Goal: Task Accomplishment & Management: Manage account settings

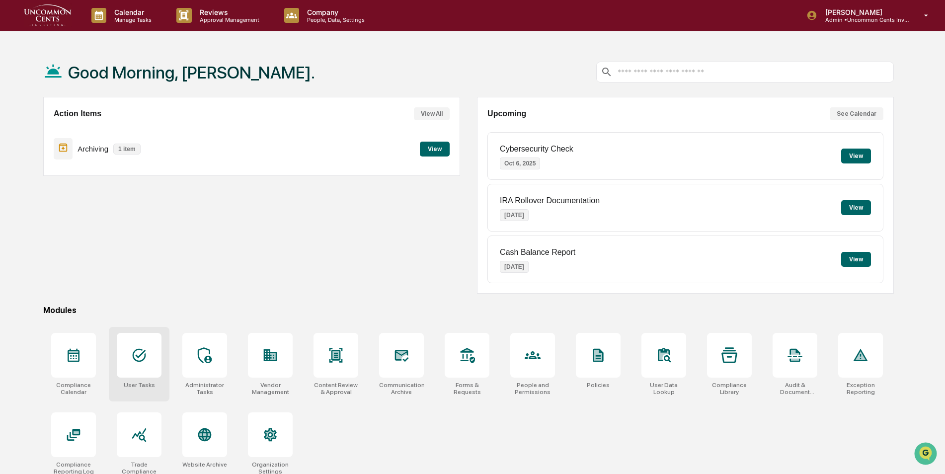
click at [146, 368] on div at bounding box center [139, 355] width 45 height 45
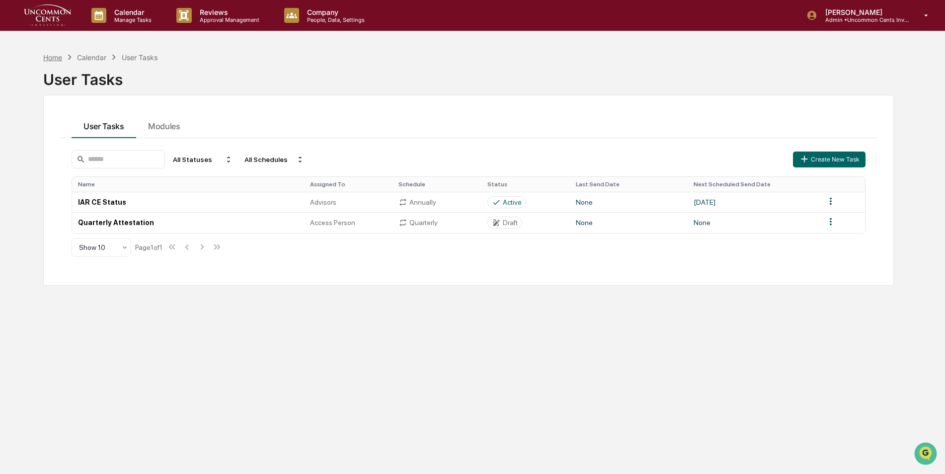
click at [49, 56] on div "Home" at bounding box center [52, 57] width 19 height 8
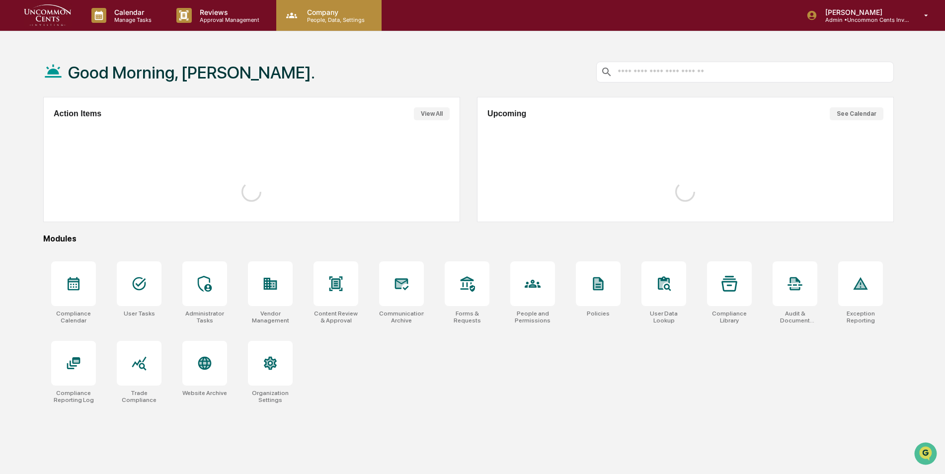
click at [330, 26] on div "Company People, Data, Settings" at bounding box center [328, 15] width 105 height 31
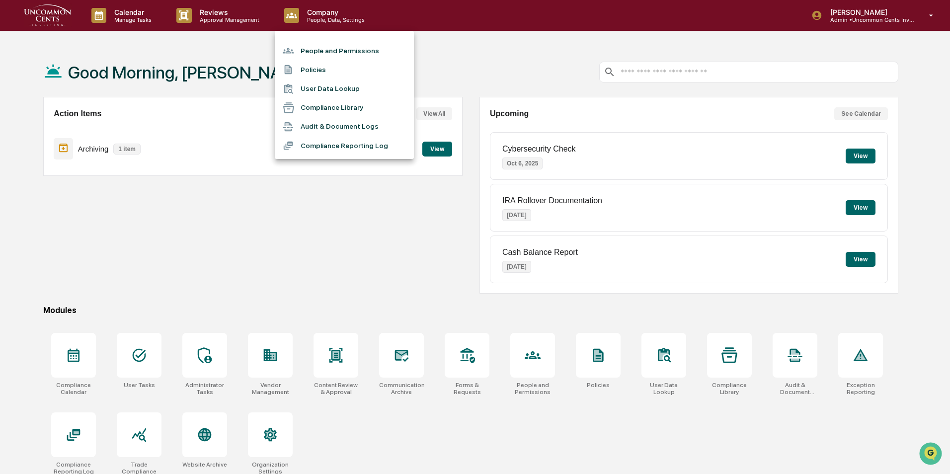
click at [330, 50] on li "People and Permissions" at bounding box center [344, 50] width 139 height 19
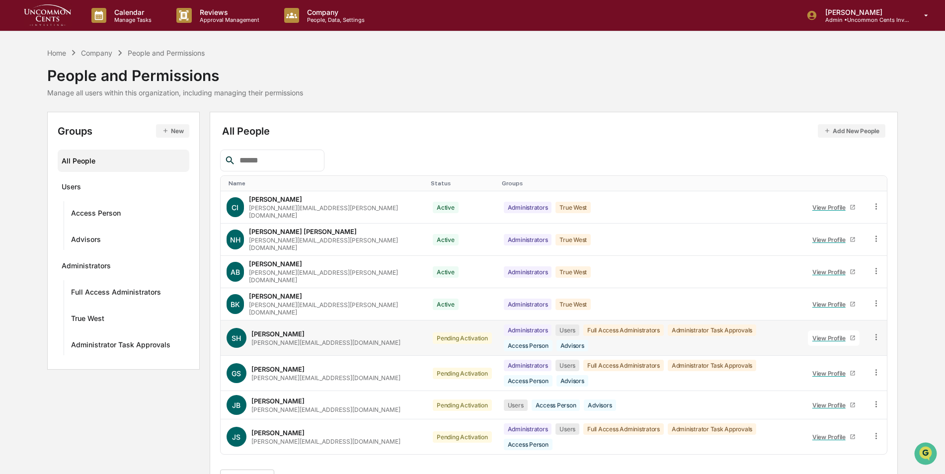
click at [875, 332] on icon at bounding box center [875, 336] width 9 height 9
click at [861, 367] on div "Change Status" at bounding box center [829, 373] width 85 height 12
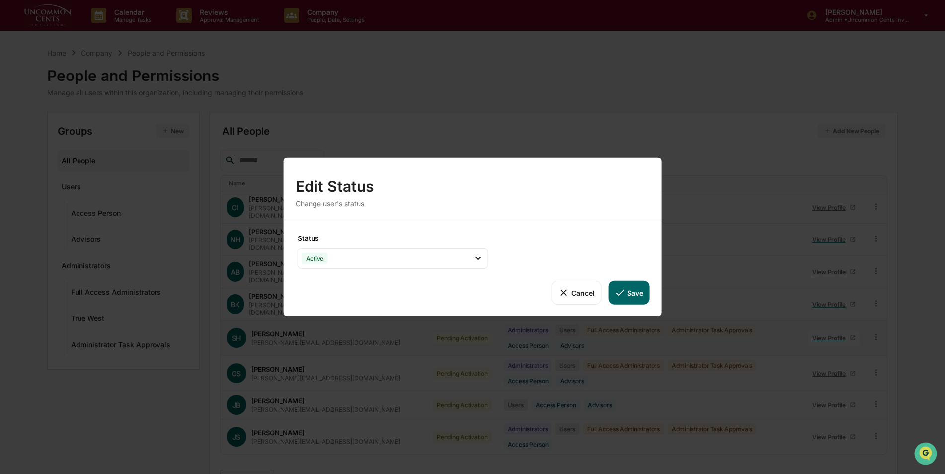
click at [627, 291] on button "Save" at bounding box center [628, 293] width 41 height 24
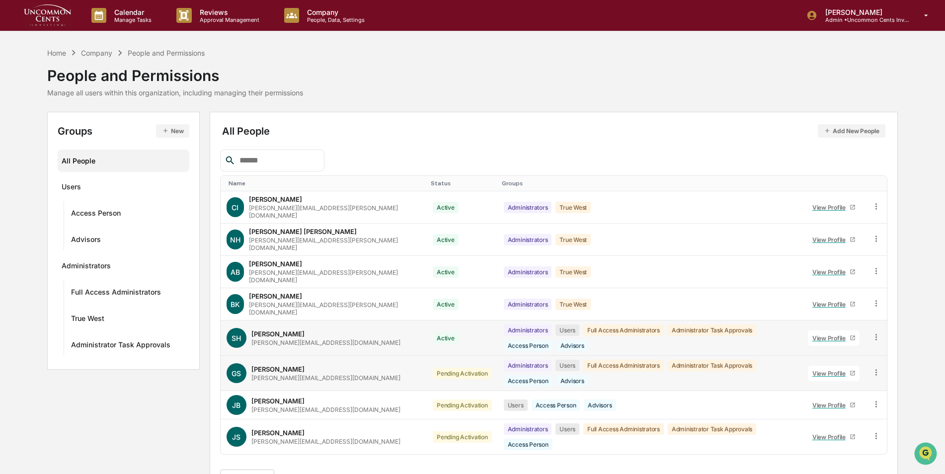
click at [873, 368] on icon at bounding box center [875, 372] width 9 height 9
click at [863, 402] on div "Change Status" at bounding box center [829, 408] width 85 height 12
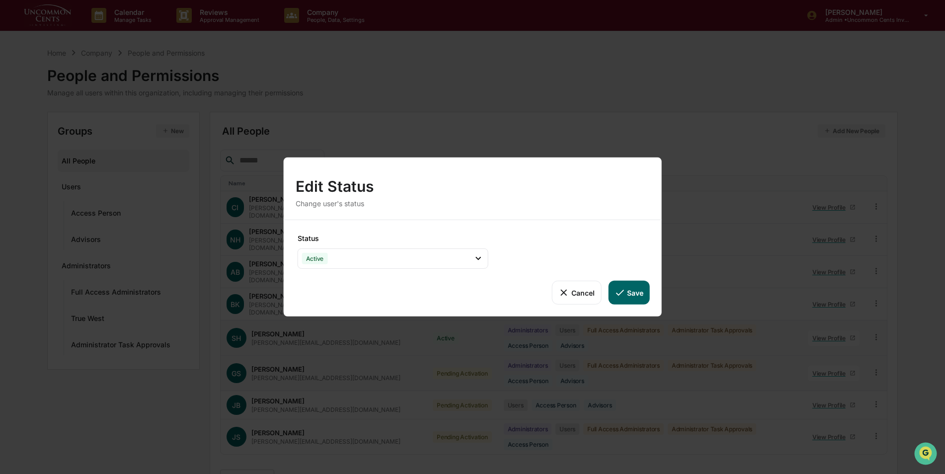
click at [580, 293] on button "Cancel" at bounding box center [576, 293] width 49 height 24
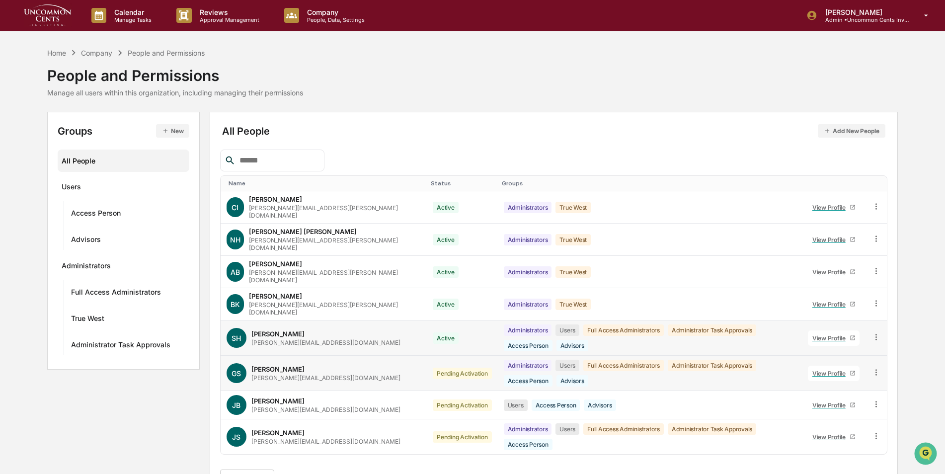
click at [850, 335] on icon at bounding box center [853, 338] width 6 height 6
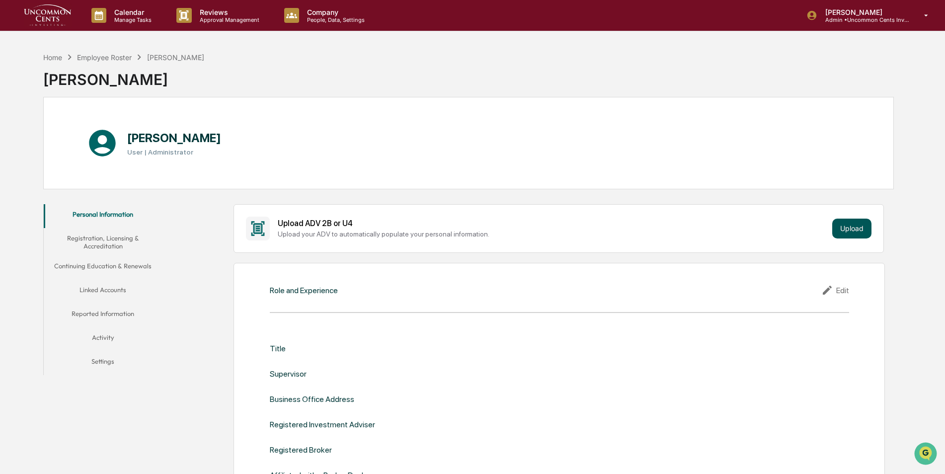
click at [848, 224] on button "Upload" at bounding box center [851, 229] width 39 height 20
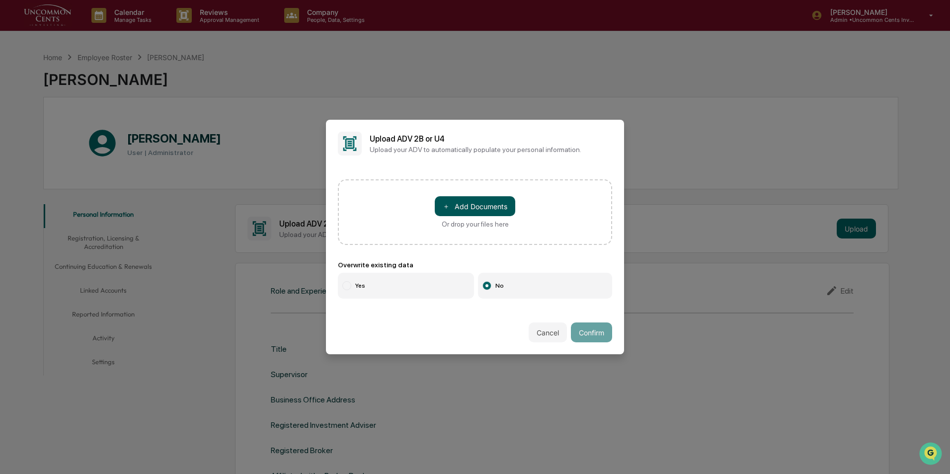
click at [478, 201] on button "＋ Add Documents" at bounding box center [475, 206] width 80 height 20
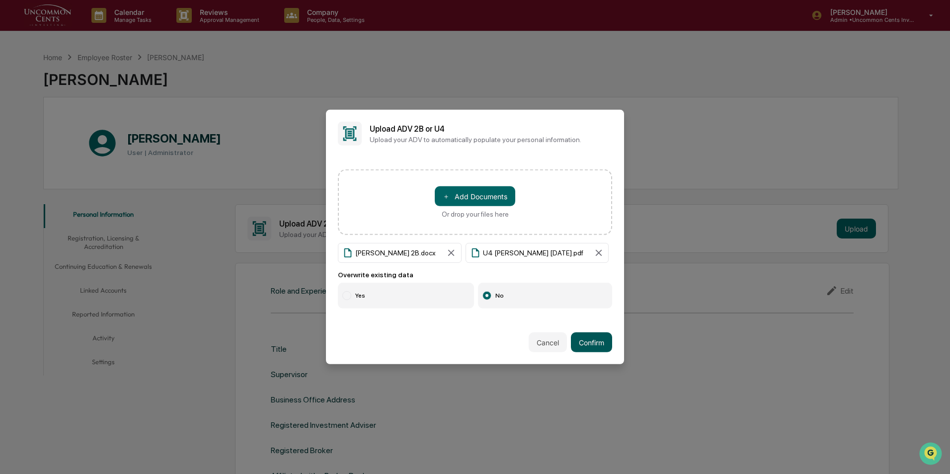
click at [588, 351] on button "Confirm" at bounding box center [591, 342] width 41 height 20
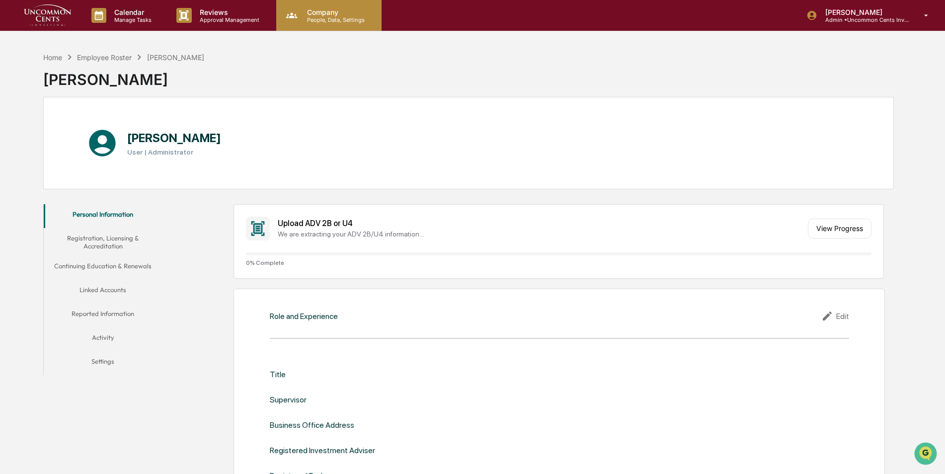
click at [333, 21] on p "People, Data, Settings" at bounding box center [334, 19] width 71 height 7
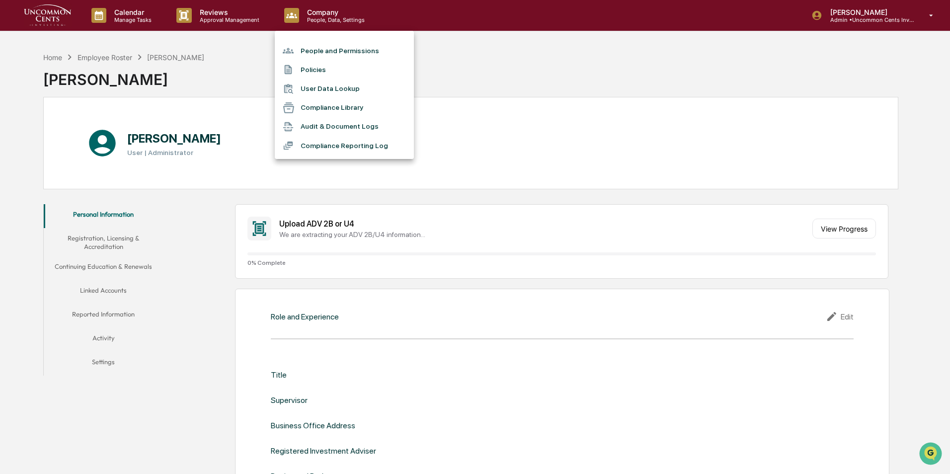
click at [330, 55] on li "People and Permissions" at bounding box center [344, 50] width 139 height 19
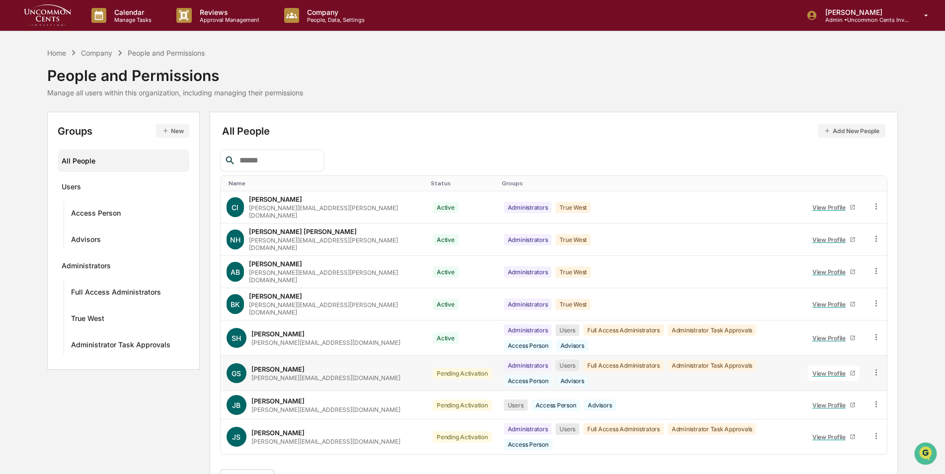
click at [288, 374] on div "greg@uncommoncentsinvesting.com" at bounding box center [325, 377] width 149 height 7
click at [848, 370] on div "View Profile" at bounding box center [830, 373] width 37 height 7
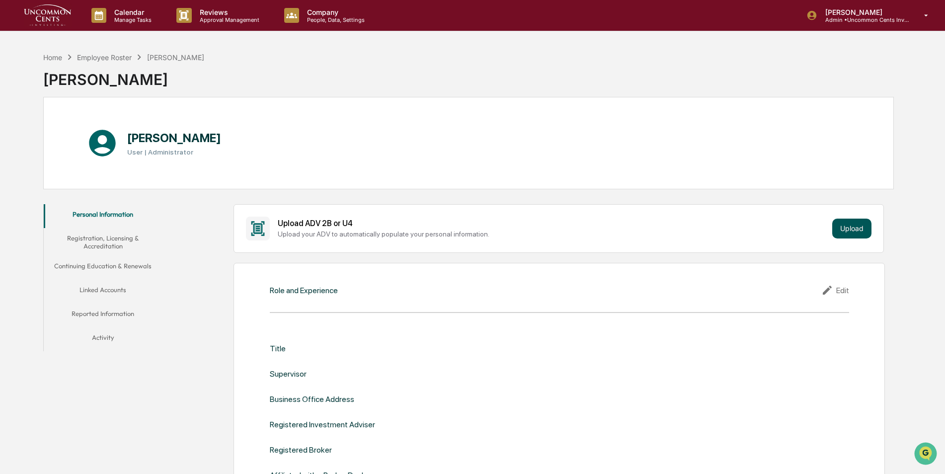
click at [864, 231] on button "Upload" at bounding box center [851, 229] width 39 height 20
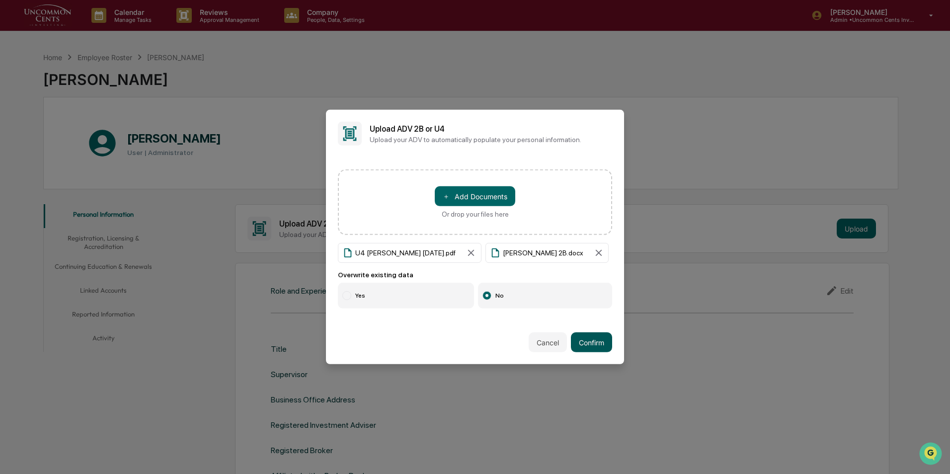
click at [587, 350] on button "Confirm" at bounding box center [591, 342] width 41 height 20
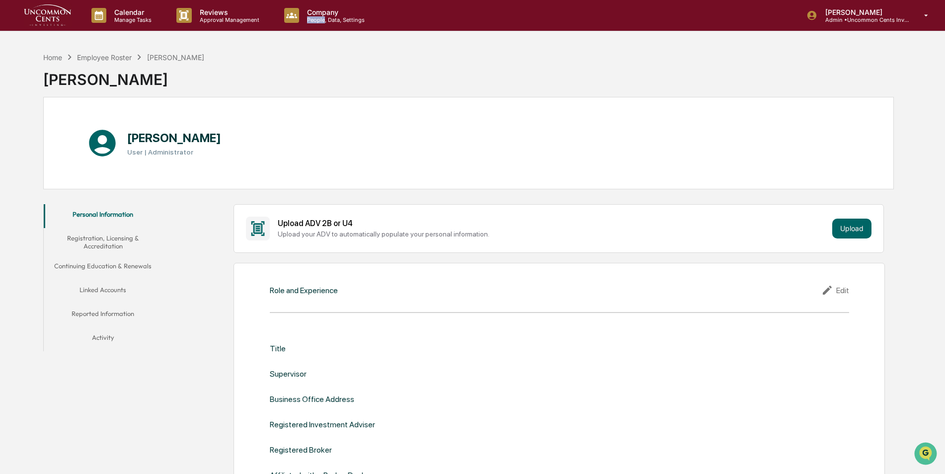
click at [315, 20] on p "People, Data, Settings" at bounding box center [334, 19] width 71 height 7
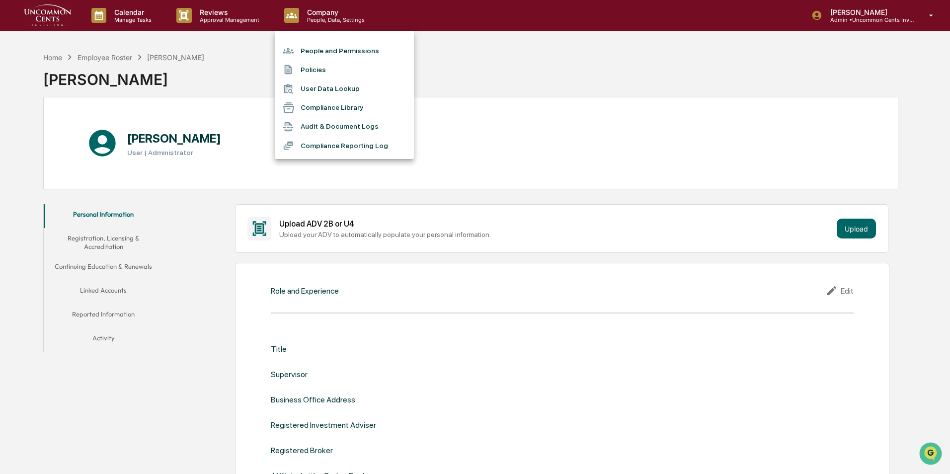
click at [568, 81] on div at bounding box center [475, 237] width 950 height 474
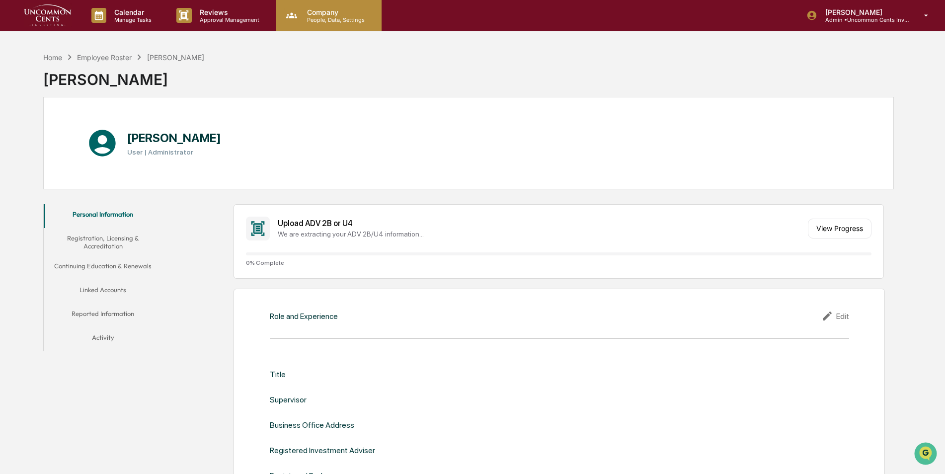
click at [328, 20] on p "People, Data, Settings" at bounding box center [334, 19] width 71 height 7
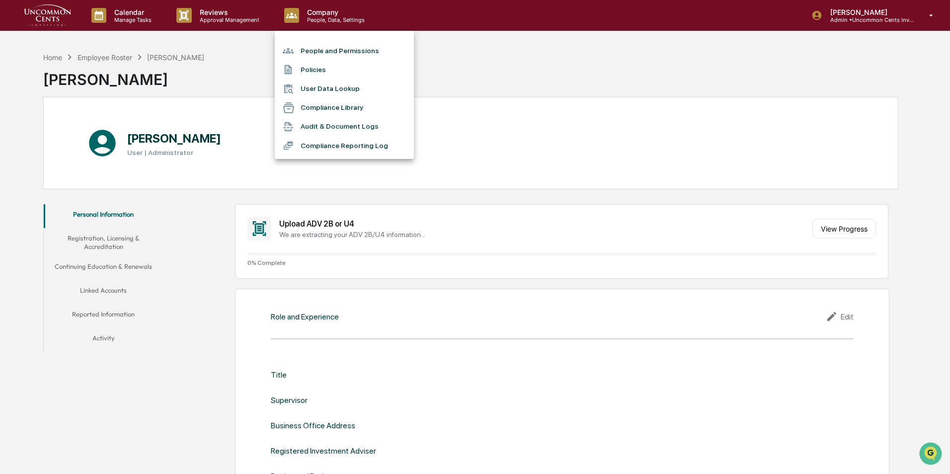
click at [328, 47] on li "People and Permissions" at bounding box center [344, 50] width 139 height 19
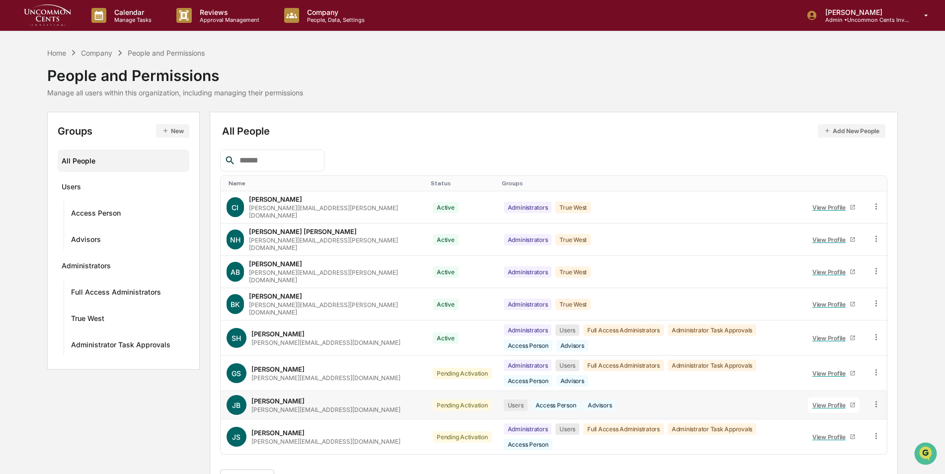
click at [855, 402] on icon at bounding box center [853, 405] width 6 height 6
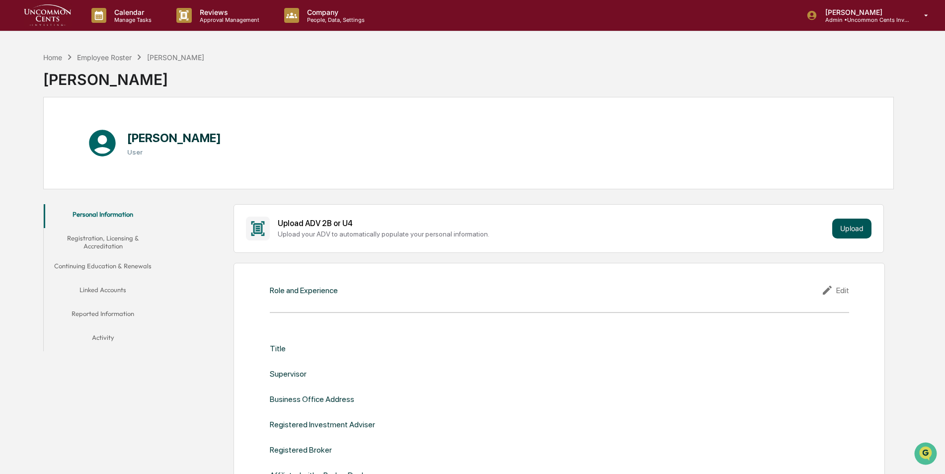
click at [847, 228] on button "Upload" at bounding box center [851, 229] width 39 height 20
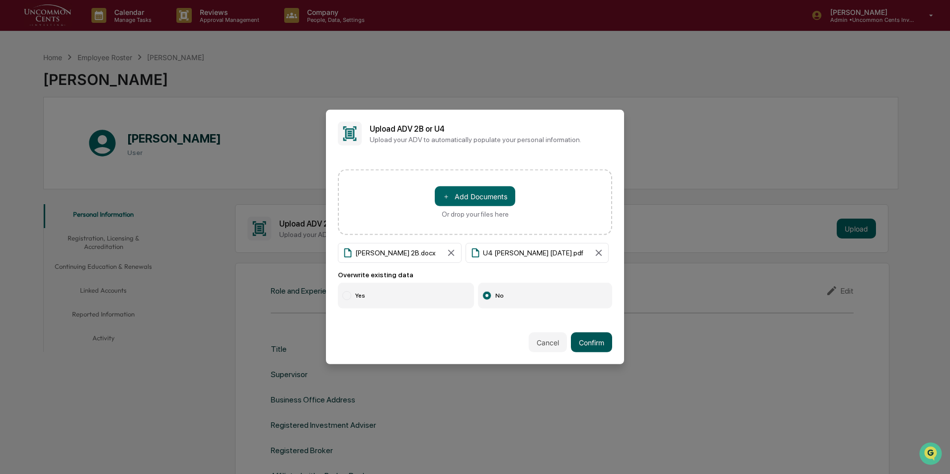
click at [598, 335] on button "Confirm" at bounding box center [591, 342] width 41 height 20
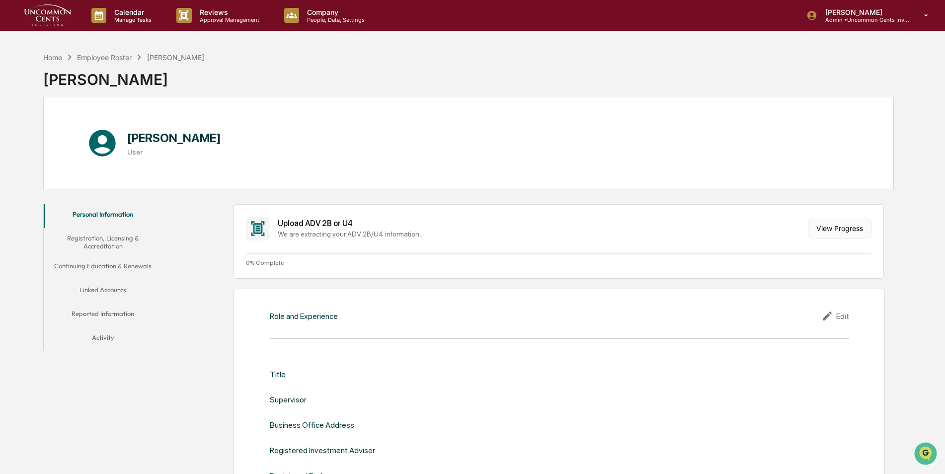
click at [835, 231] on button "View Progress" at bounding box center [840, 229] width 64 height 20
click at [325, 22] on p "People, Data, Settings" at bounding box center [334, 19] width 71 height 7
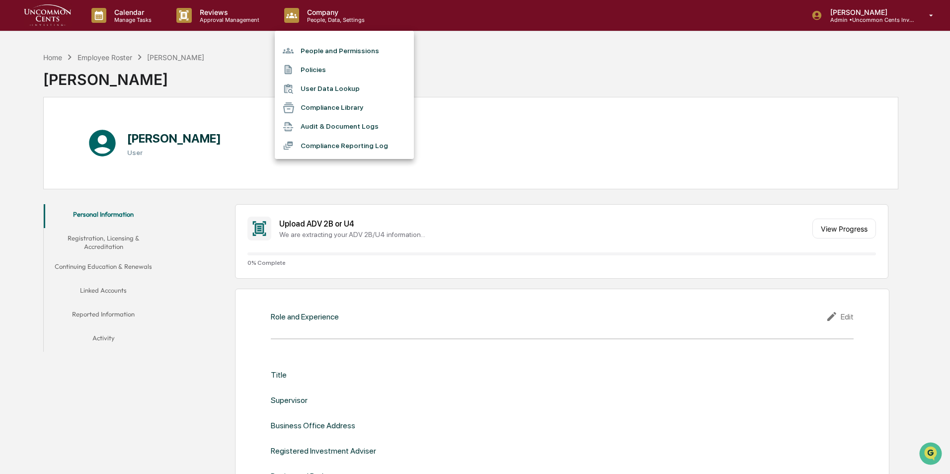
click at [323, 54] on li "People and Permissions" at bounding box center [344, 50] width 139 height 19
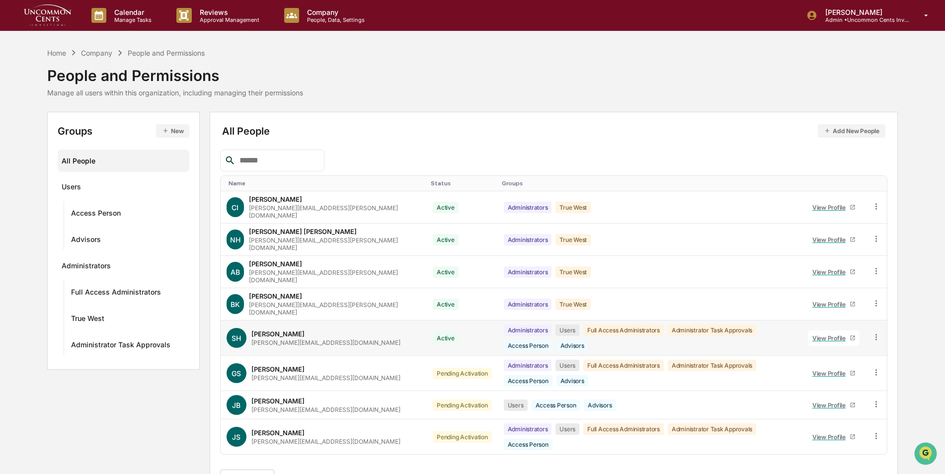
click at [855, 336] on icon at bounding box center [852, 338] width 4 height 4
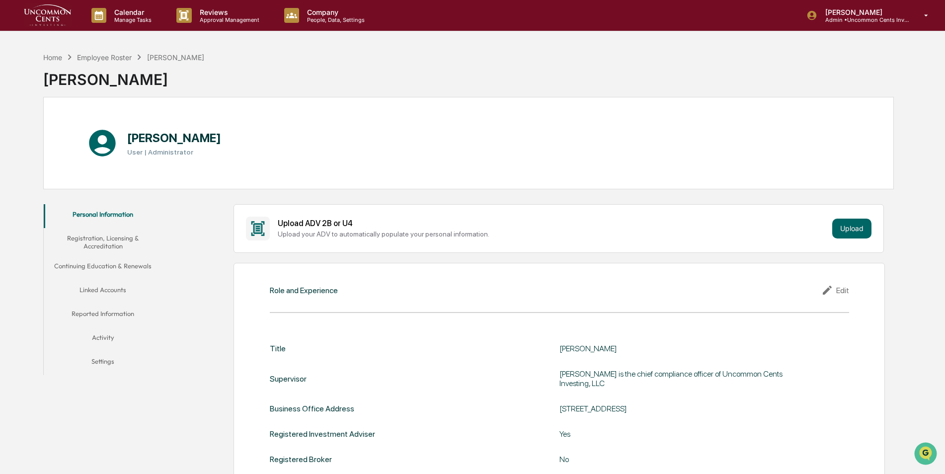
click at [49, 54] on div "Home" at bounding box center [52, 57] width 19 height 8
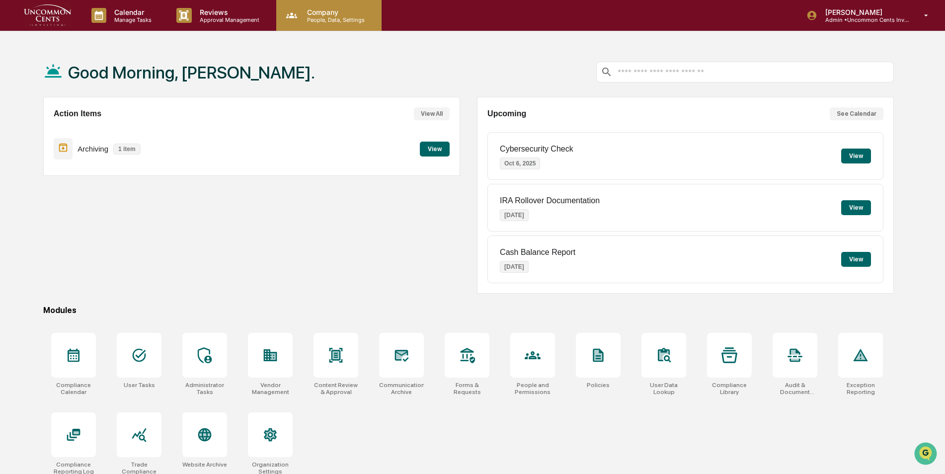
click at [332, 14] on p "Company" at bounding box center [334, 12] width 71 height 8
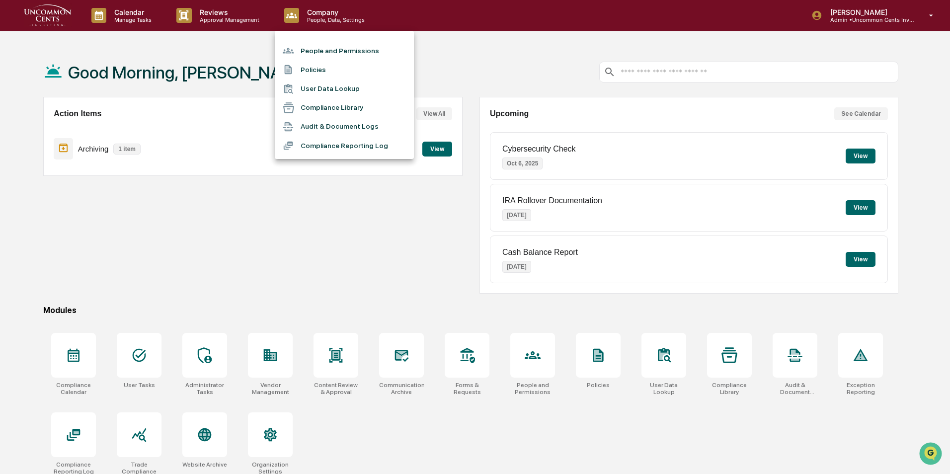
click at [318, 71] on li "Policies" at bounding box center [344, 69] width 139 height 19
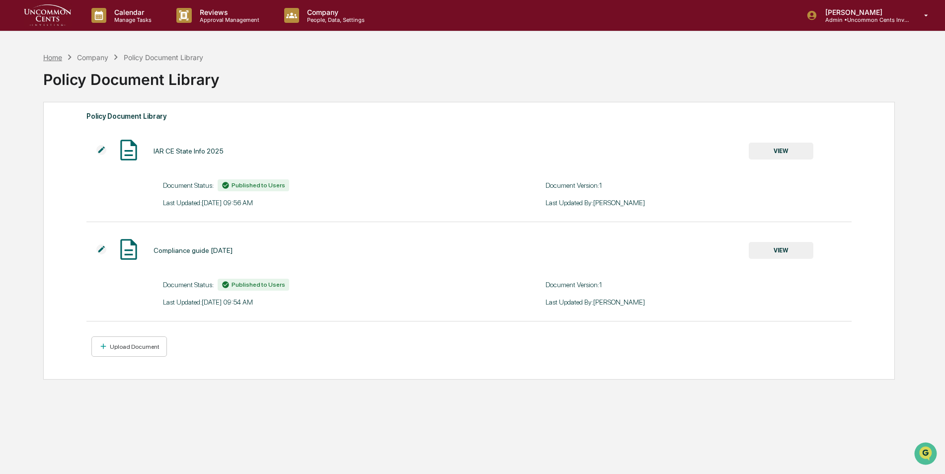
click at [52, 57] on div "Home" at bounding box center [52, 57] width 19 height 8
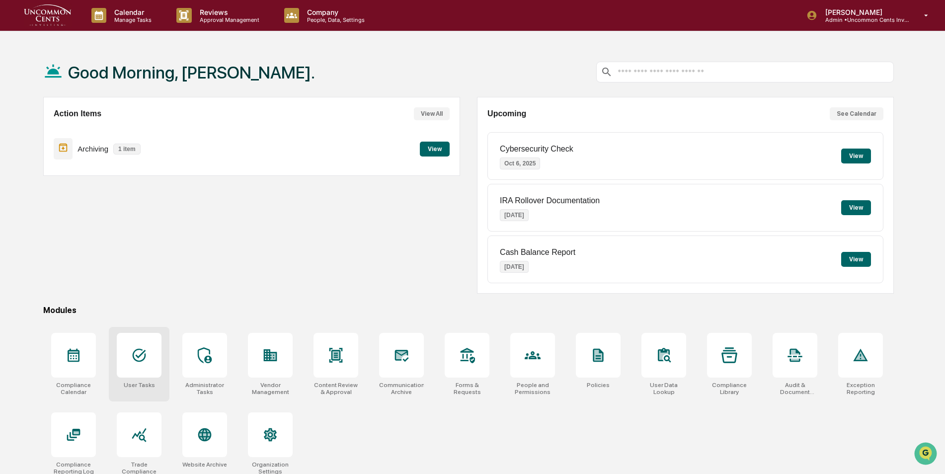
click at [147, 347] on icon at bounding box center [139, 355] width 16 height 16
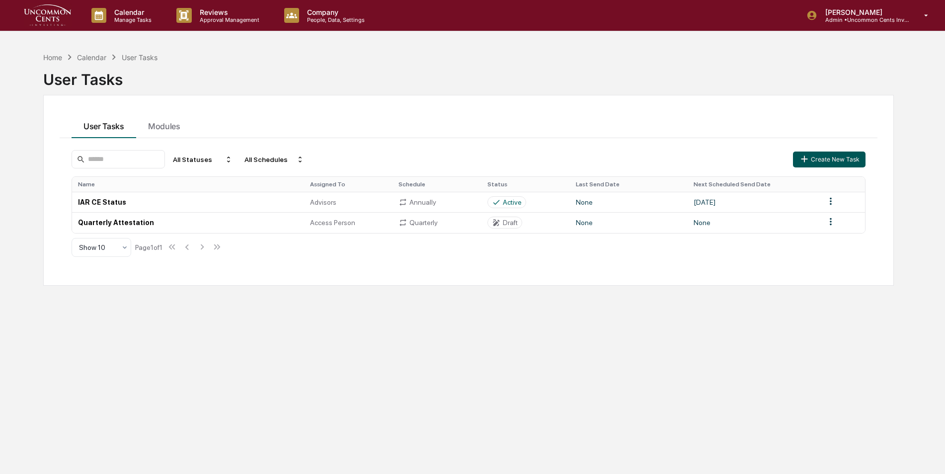
click at [828, 156] on button "Create New Task" at bounding box center [829, 160] width 73 height 16
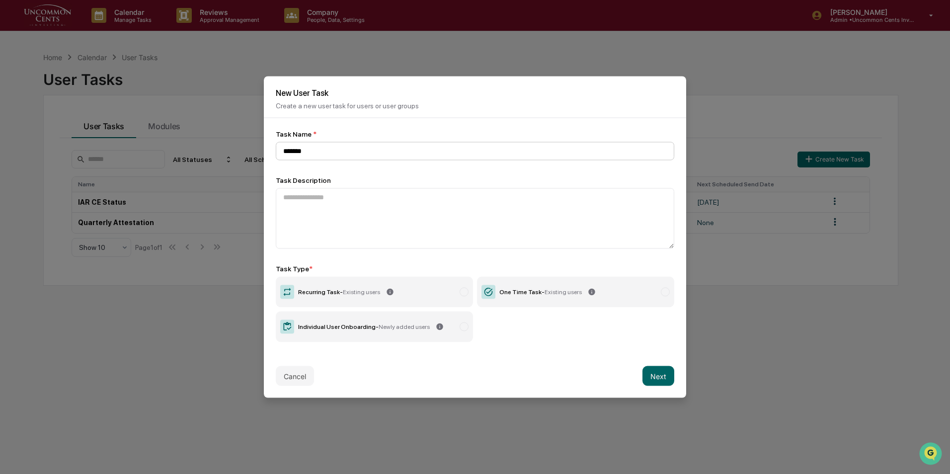
type input "********"
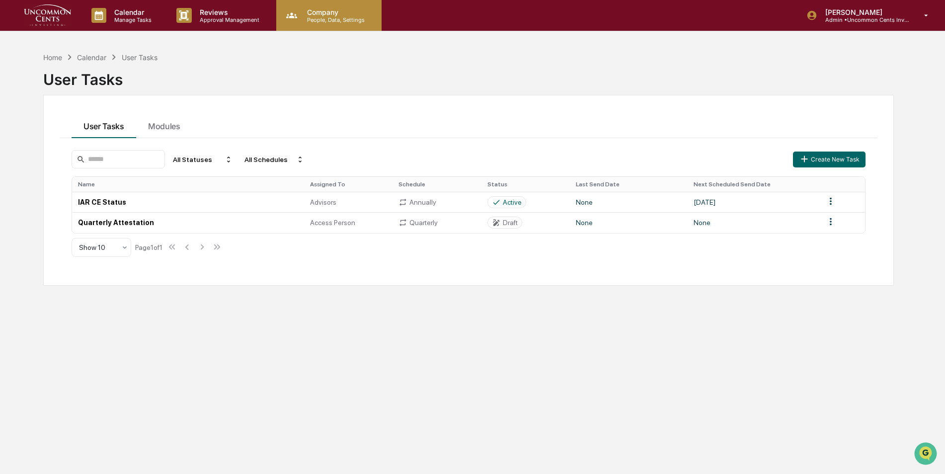
click at [320, 25] on div "Company People, Data, Settings" at bounding box center [328, 15] width 105 height 31
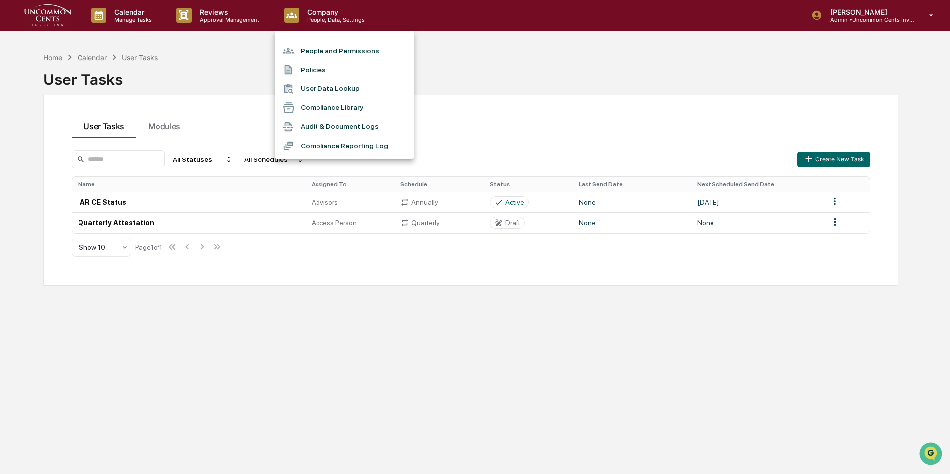
click at [318, 54] on li "People and Permissions" at bounding box center [344, 50] width 139 height 19
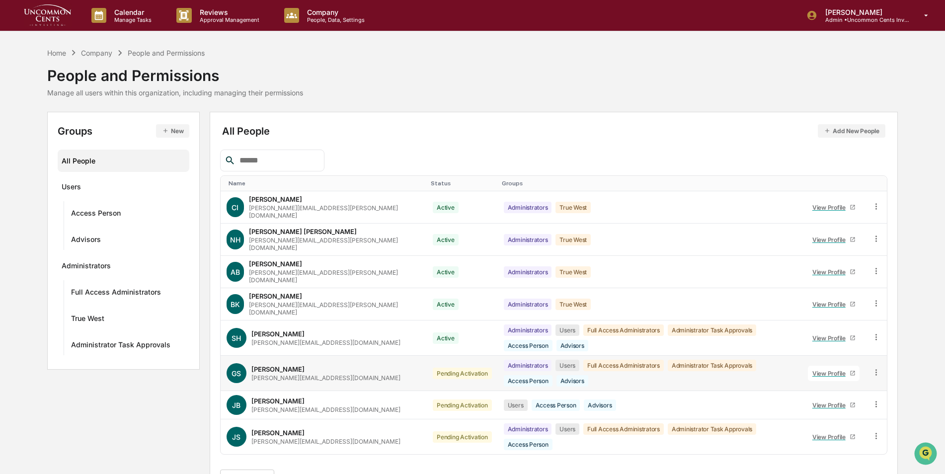
click at [876, 369] on icon at bounding box center [875, 372] width 1 height 6
click at [843, 402] on div "Change Status" at bounding box center [829, 408] width 85 height 12
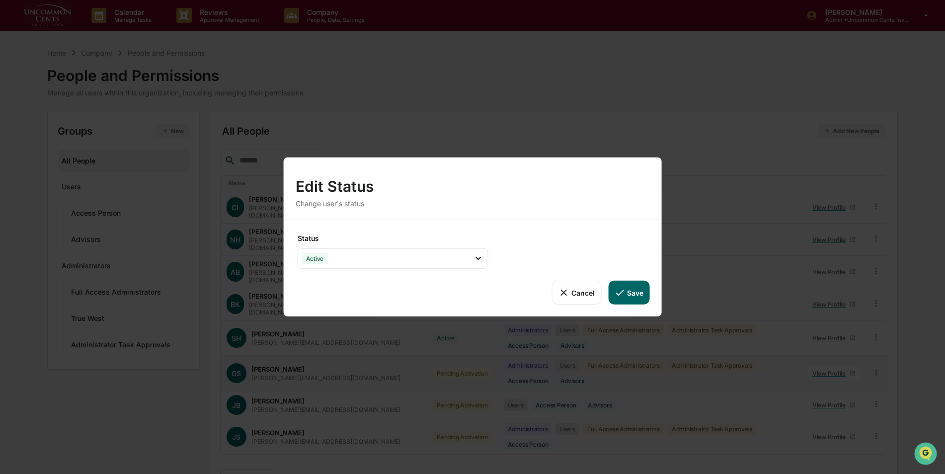
click at [626, 290] on button "Save" at bounding box center [628, 293] width 41 height 24
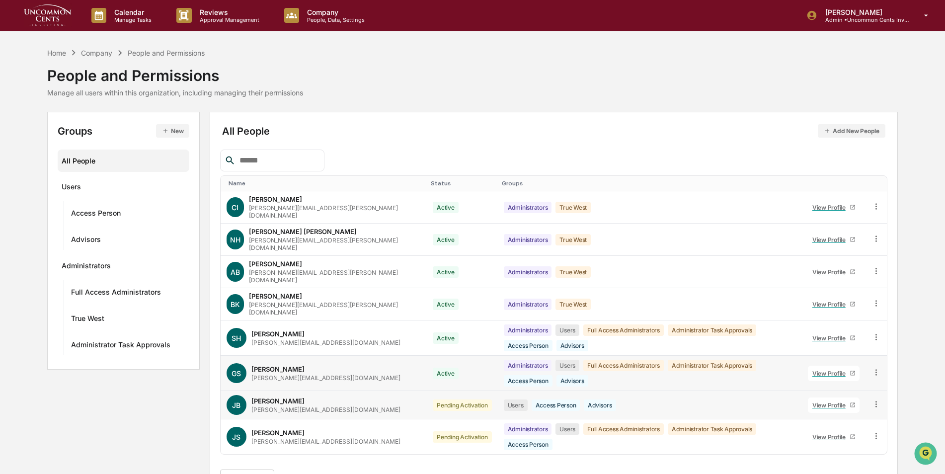
click at [876, 399] on icon at bounding box center [875, 403] width 9 height 9
click at [855, 434] on div "Change Status" at bounding box center [829, 440] width 85 height 12
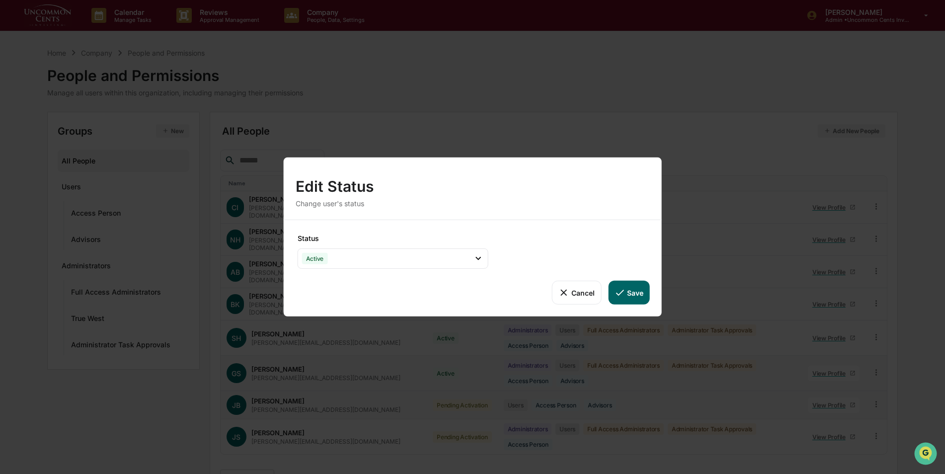
click at [632, 288] on button "Save" at bounding box center [628, 293] width 41 height 24
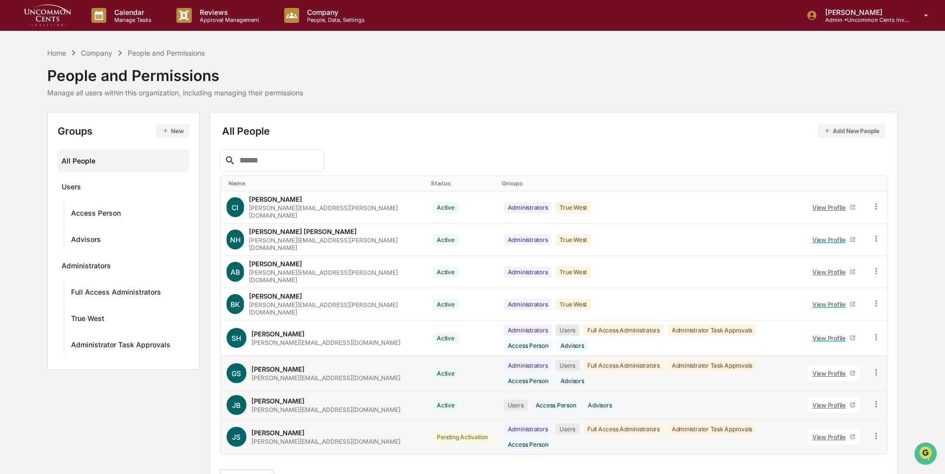
click at [874, 431] on icon at bounding box center [875, 435] width 9 height 9
click at [858, 466] on div "Change Status" at bounding box center [829, 472] width 85 height 12
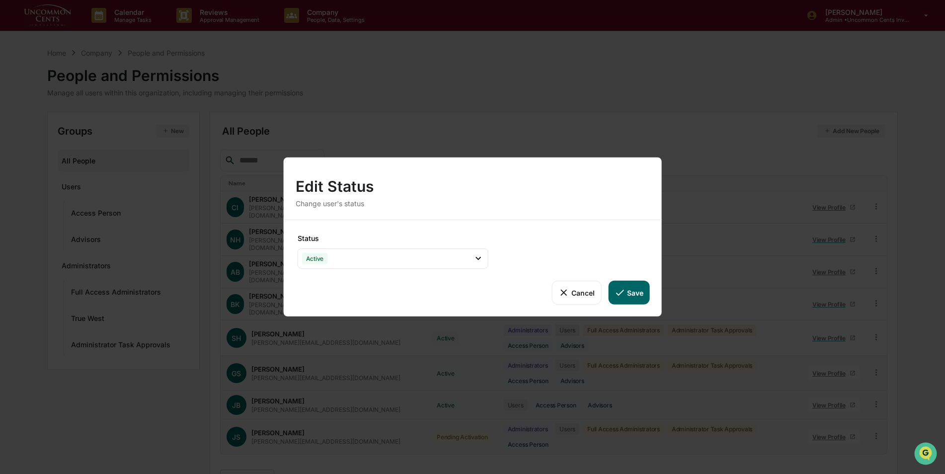
click at [633, 283] on button "Save" at bounding box center [628, 293] width 41 height 24
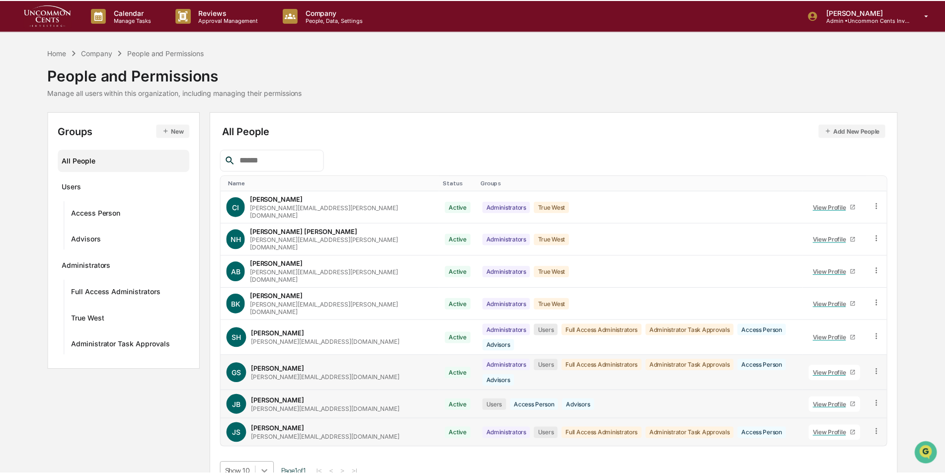
scroll to position [65, 0]
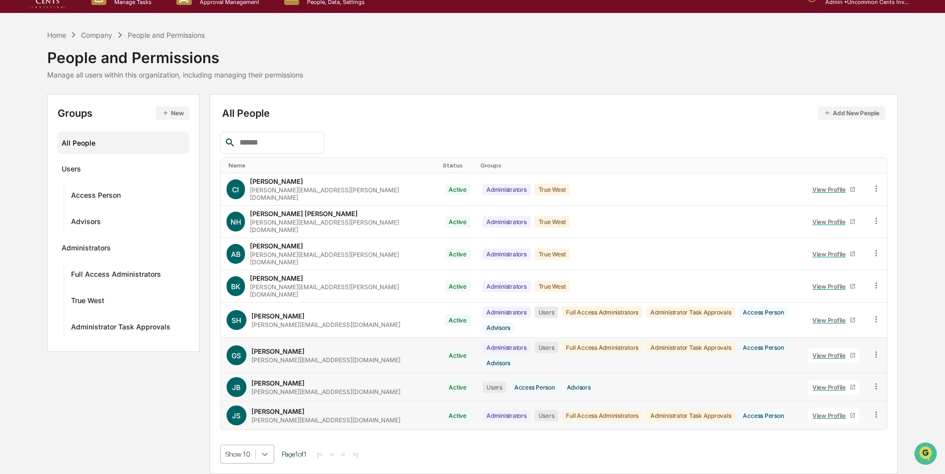
click at [268, 440] on body "Calendar Manage Tasks Reviews Approval Management Company People, Data, Setting…" at bounding box center [472, 228] width 945 height 492
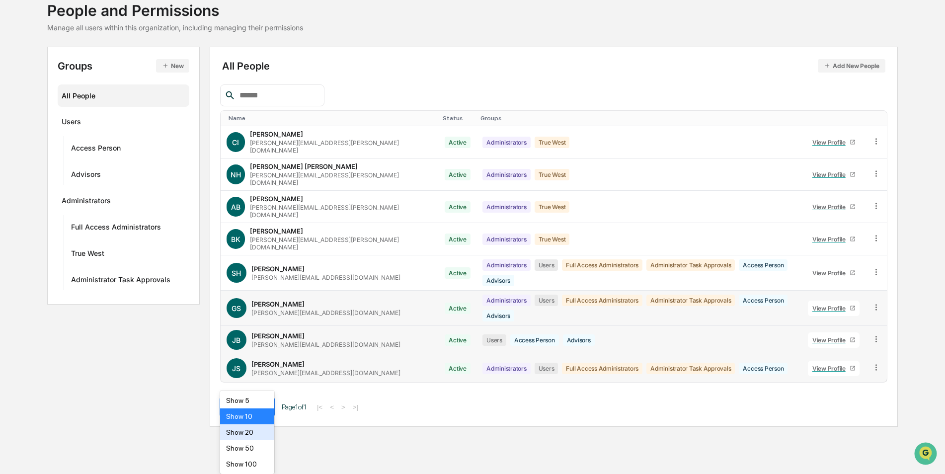
click at [245, 439] on div "Show 20" at bounding box center [247, 432] width 54 height 16
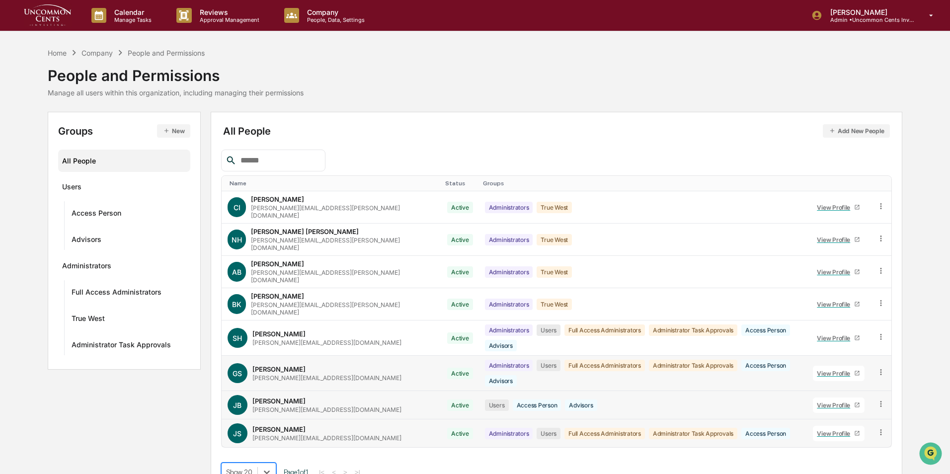
click at [169, 417] on div "Groups New All People Users Access Person Advisors Administrators Full Access A…" at bounding box center [475, 302] width 855 height 380
click at [53, 51] on div "Home" at bounding box center [57, 53] width 19 height 8
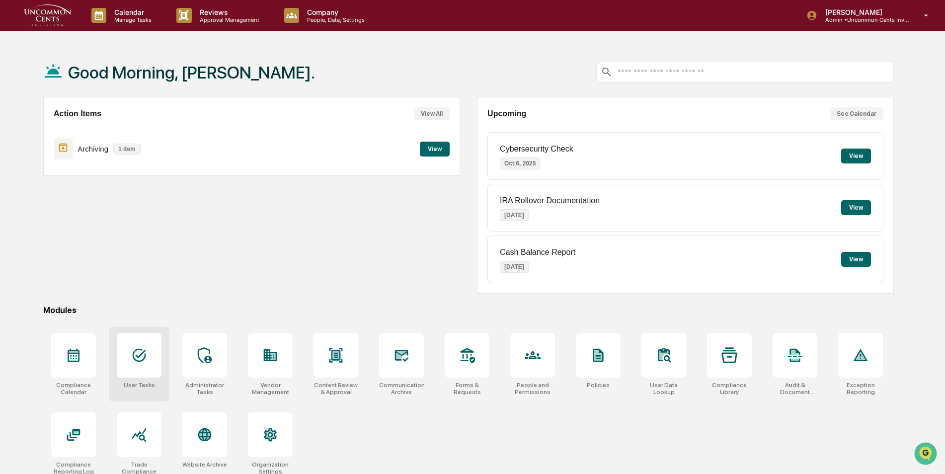
click at [151, 367] on div at bounding box center [139, 355] width 45 height 45
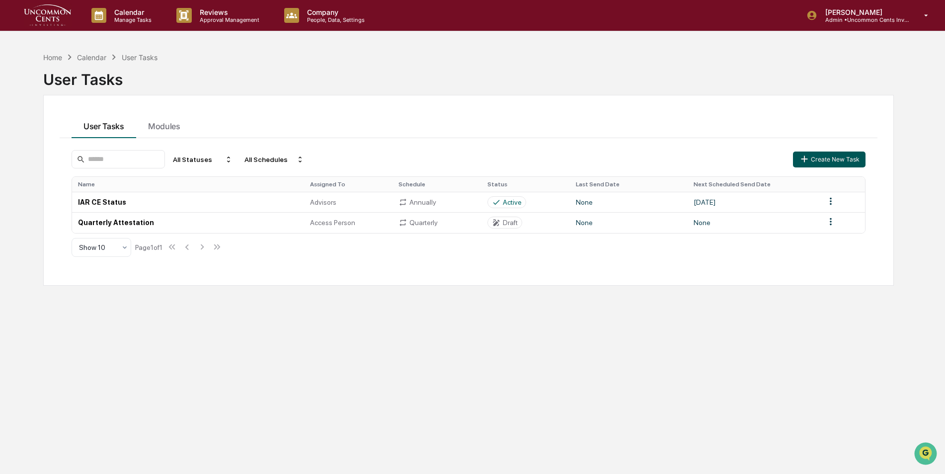
click at [840, 159] on button "Create New Task" at bounding box center [829, 160] width 73 height 16
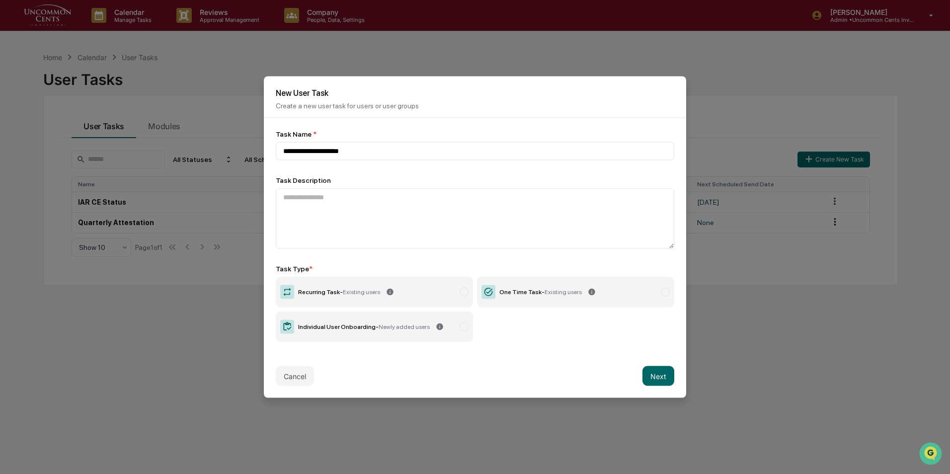
type input "**********"
click at [326, 195] on textarea at bounding box center [475, 218] width 398 height 61
paste textarea "**********"
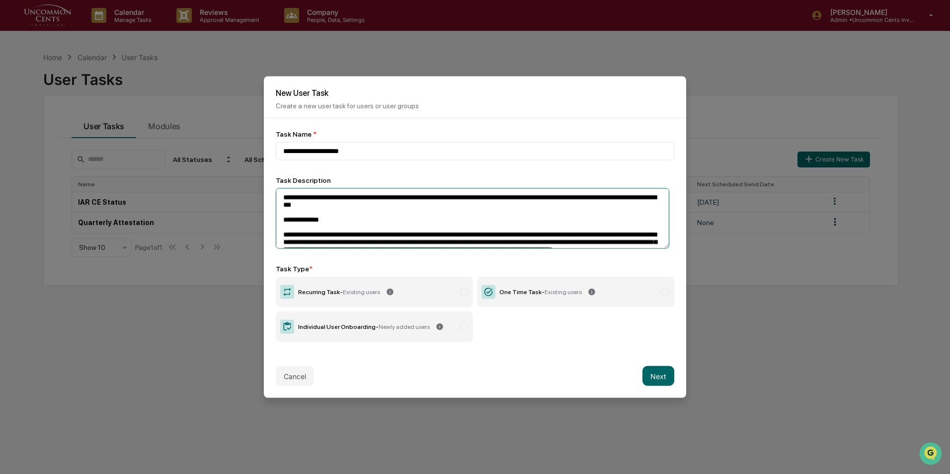
type textarea "**********"
click at [638, 290] on label "One Time Task - Existing users" at bounding box center [575, 292] width 197 height 31
click at [652, 370] on button "Next" at bounding box center [658, 376] width 32 height 20
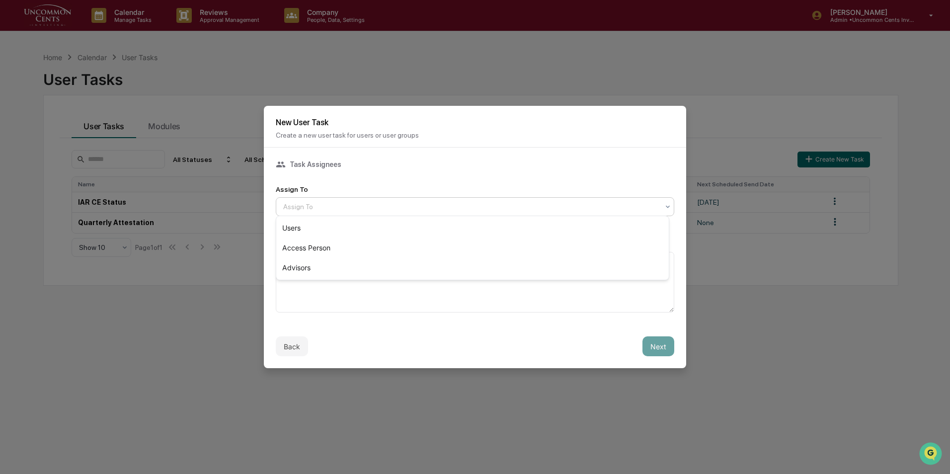
click at [387, 205] on div at bounding box center [471, 207] width 376 height 10
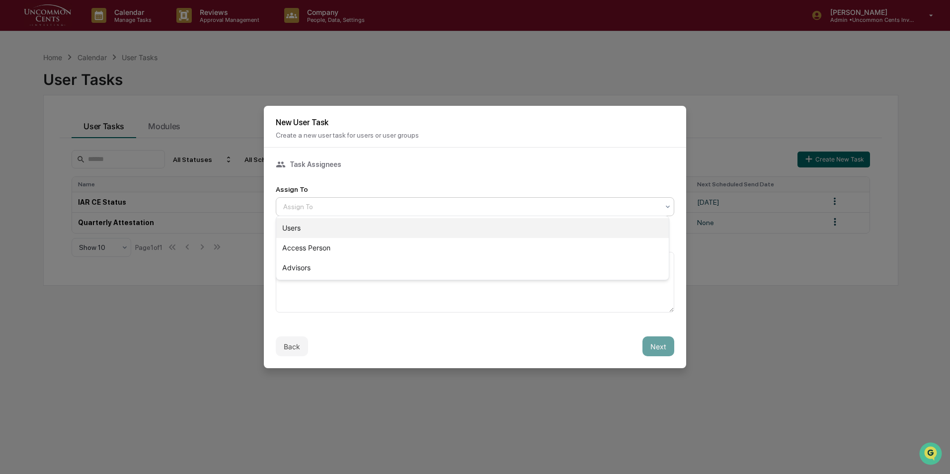
click at [334, 230] on div "Users" at bounding box center [472, 228] width 393 height 20
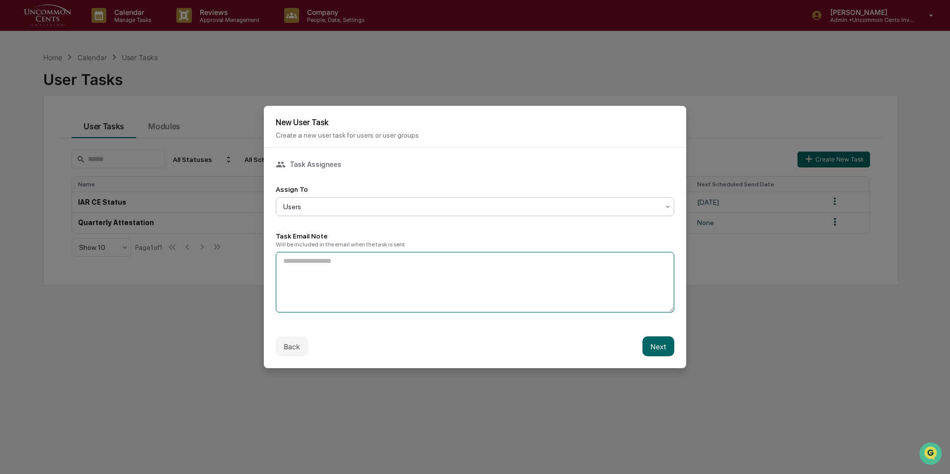
click at [349, 269] on textarea at bounding box center [475, 282] width 398 height 61
paste textarea "**********"
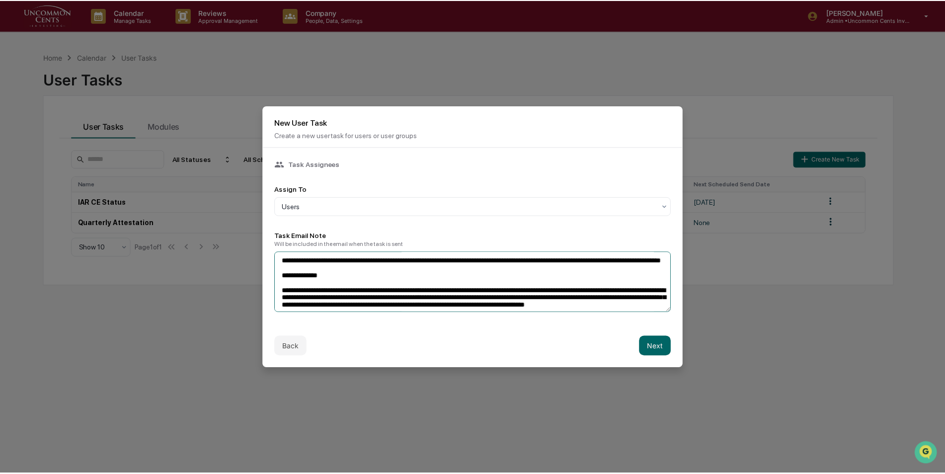
scroll to position [160, 0]
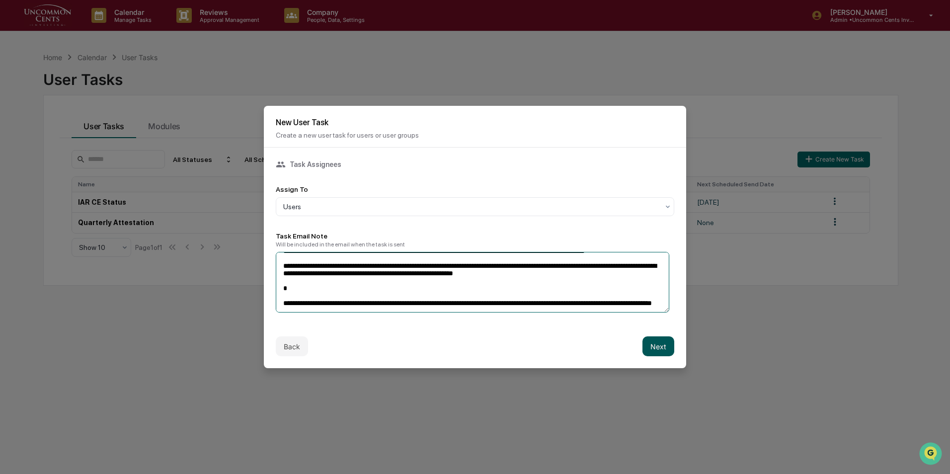
type textarea "**********"
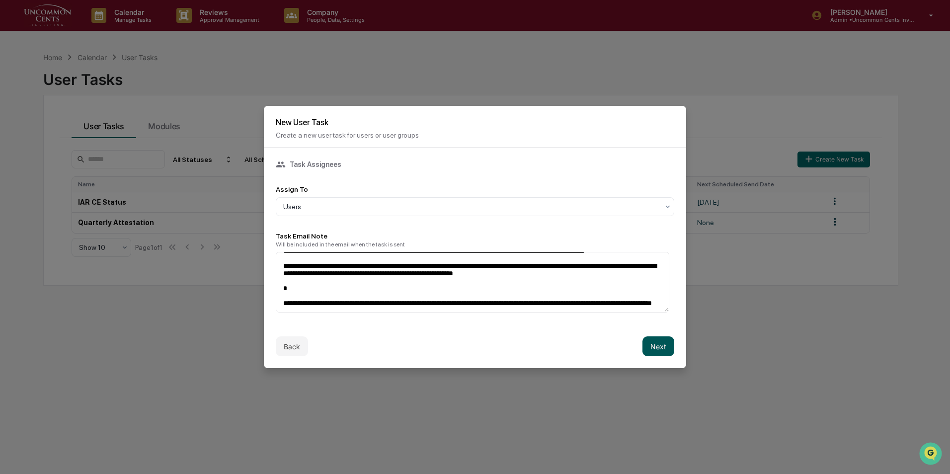
click at [659, 344] on button "Next" at bounding box center [658, 346] width 32 height 20
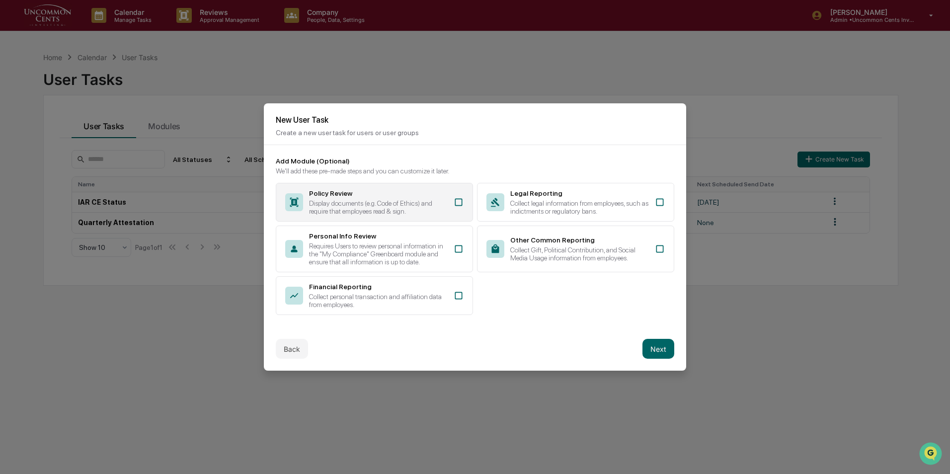
click at [410, 204] on div "Display documents (e.g. Code of Ethics) and require that employees read & sign." at bounding box center [378, 207] width 139 height 16
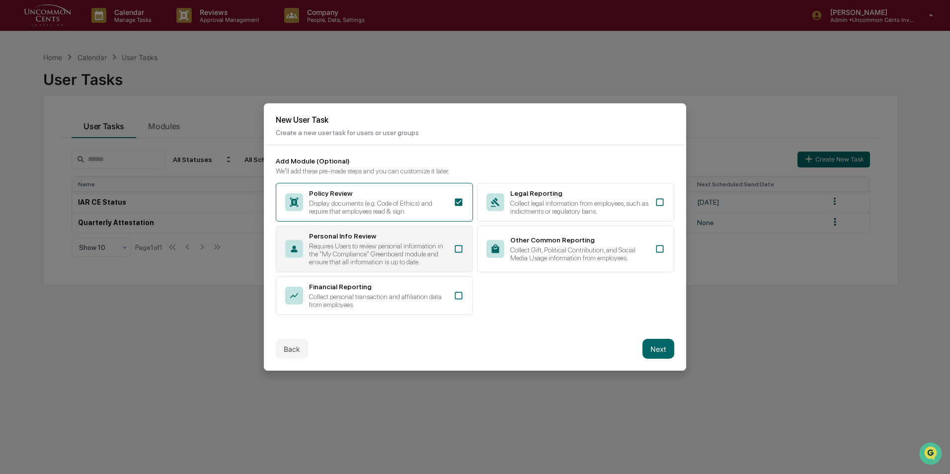
click at [414, 233] on div "Personal Info Review" at bounding box center [378, 236] width 139 height 8
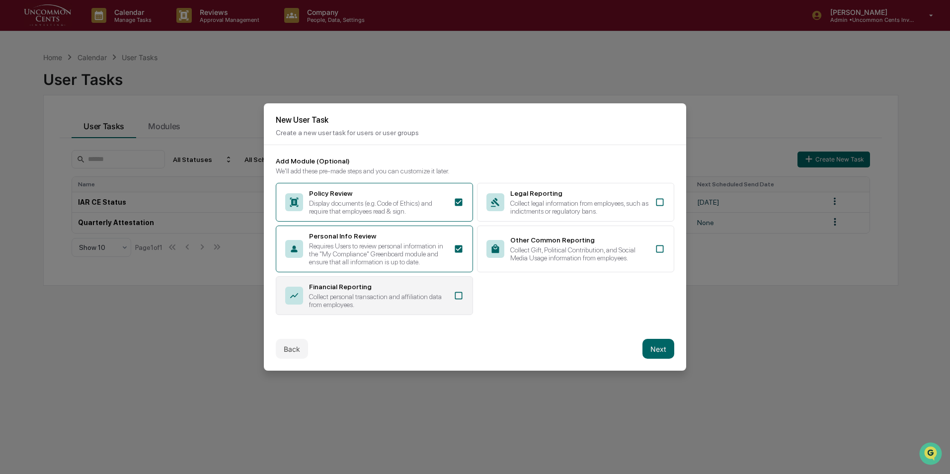
click at [417, 283] on div "Financial Reporting" at bounding box center [378, 287] width 139 height 8
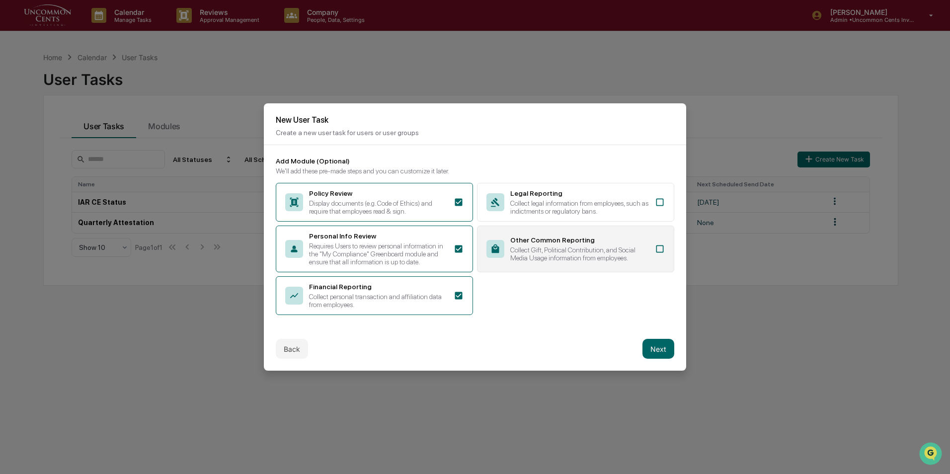
click at [536, 259] on div "Collect Gift, Political Contribution, and Social Media Usage information from e…" at bounding box center [579, 254] width 139 height 16
click at [578, 180] on div "Add Module (Optional) We'll add these pre-made steps and you can customize it l…" at bounding box center [475, 236] width 398 height 158
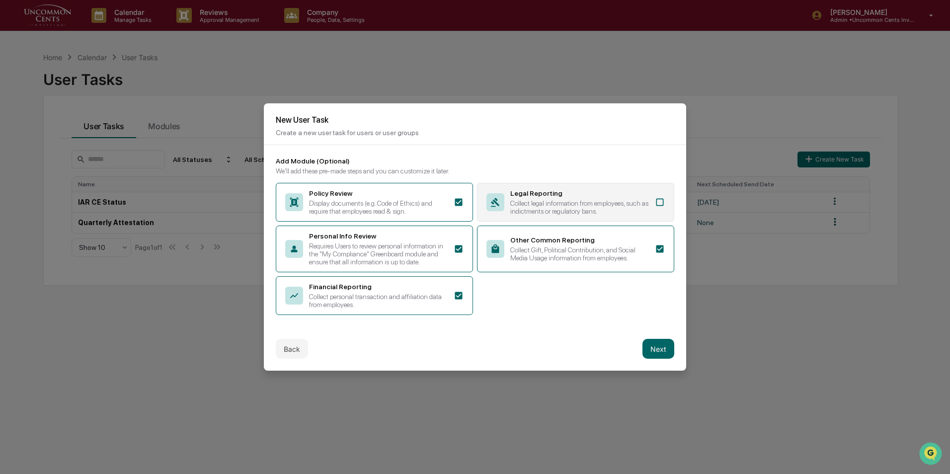
click at [579, 191] on div "Legal Reporting" at bounding box center [579, 193] width 139 height 8
click at [652, 340] on button "Next" at bounding box center [658, 349] width 32 height 20
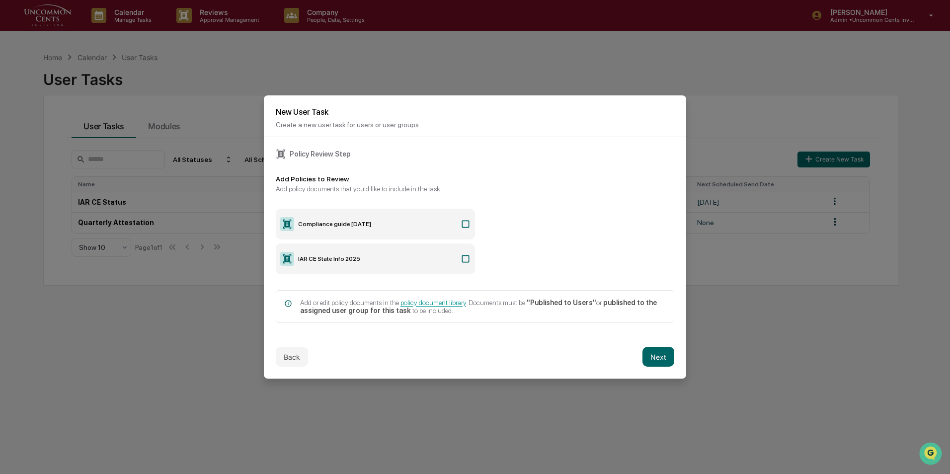
click at [463, 223] on icon at bounding box center [466, 224] width 10 height 10
click at [648, 354] on button "Next" at bounding box center [658, 357] width 32 height 20
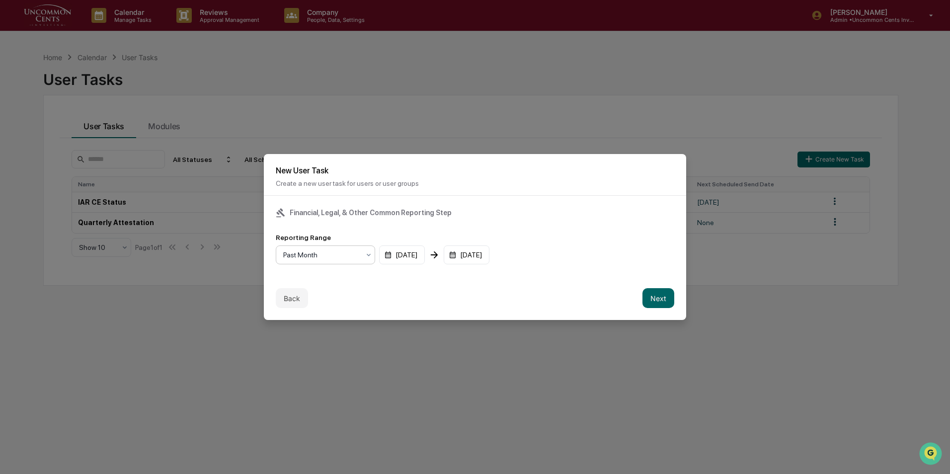
click at [359, 252] on div at bounding box center [321, 255] width 77 height 10
click at [343, 297] on div "Past Quarter" at bounding box center [325, 296] width 98 height 20
click at [658, 298] on button "Next" at bounding box center [658, 298] width 32 height 20
click at [314, 247] on div "mm/dd/yyyy" at bounding box center [307, 254] width 62 height 19
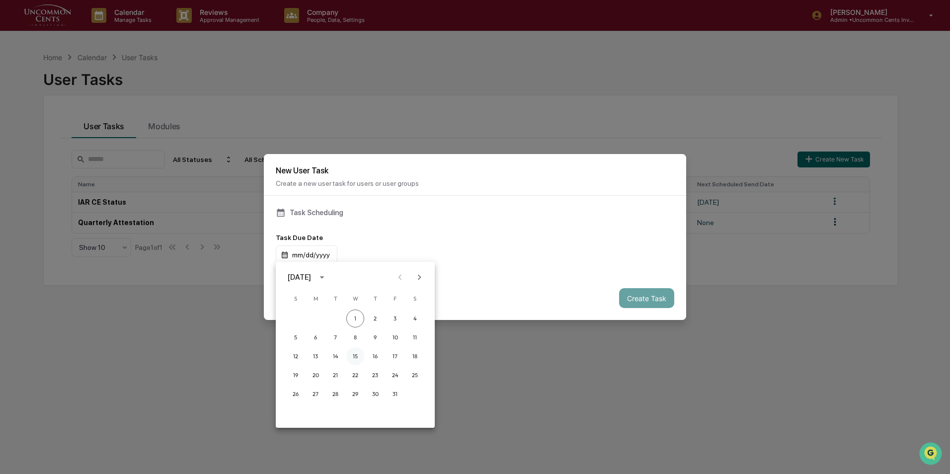
click at [355, 356] on button "15" at bounding box center [355, 356] width 18 height 18
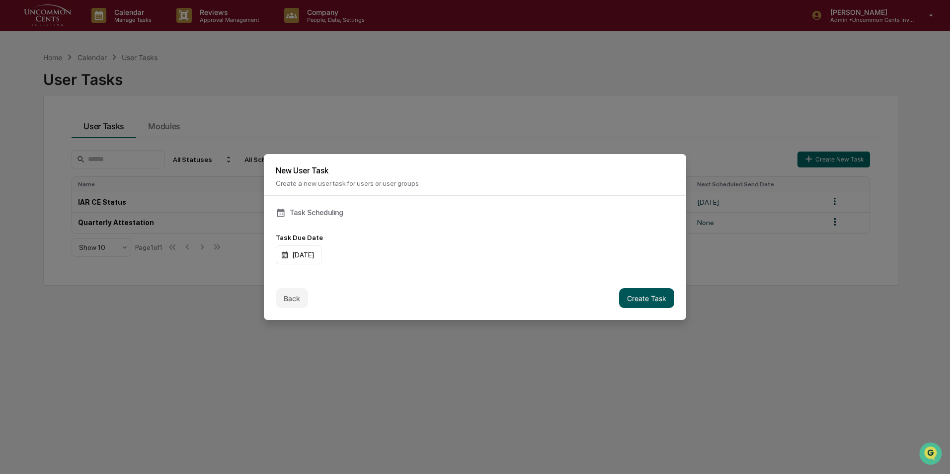
click at [631, 300] on button "Create Task" at bounding box center [646, 298] width 55 height 20
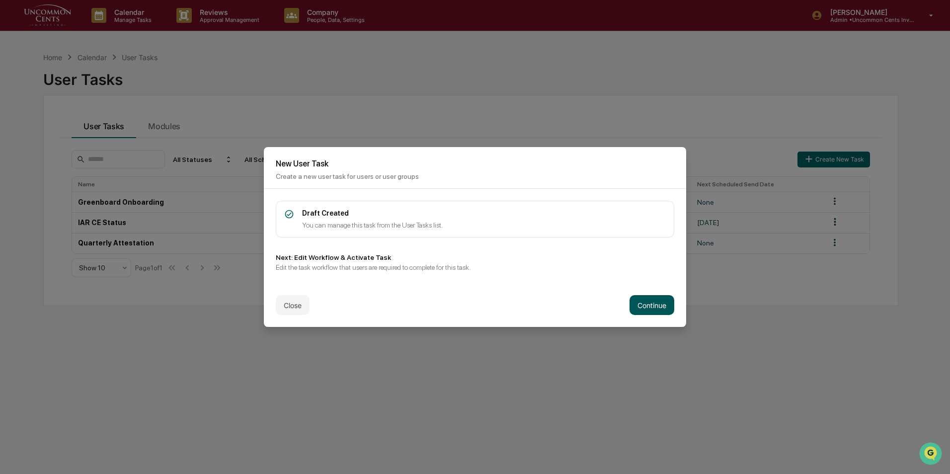
click at [635, 307] on button "Continue" at bounding box center [651, 305] width 45 height 20
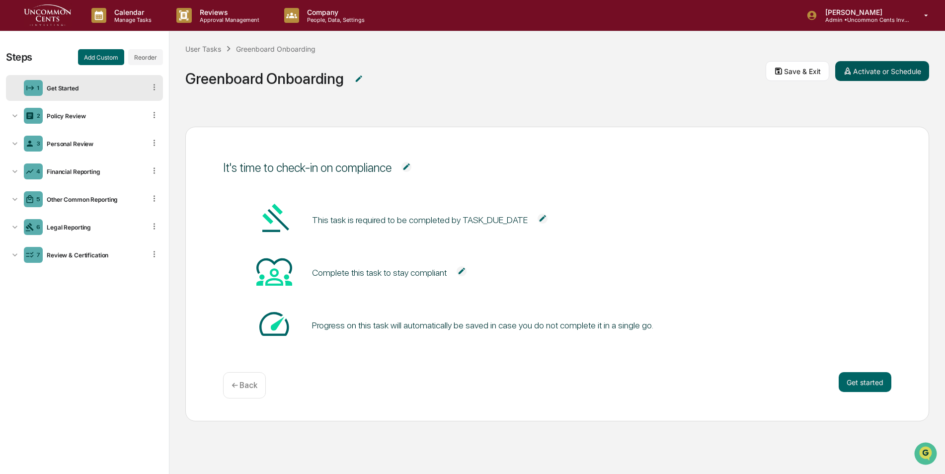
click at [881, 72] on button "Activate or Schedule" at bounding box center [882, 71] width 94 height 20
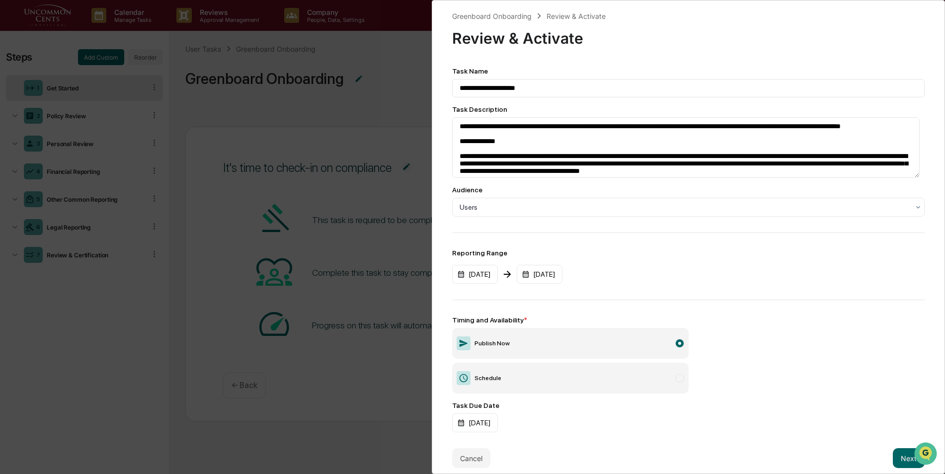
scroll to position [15, 0]
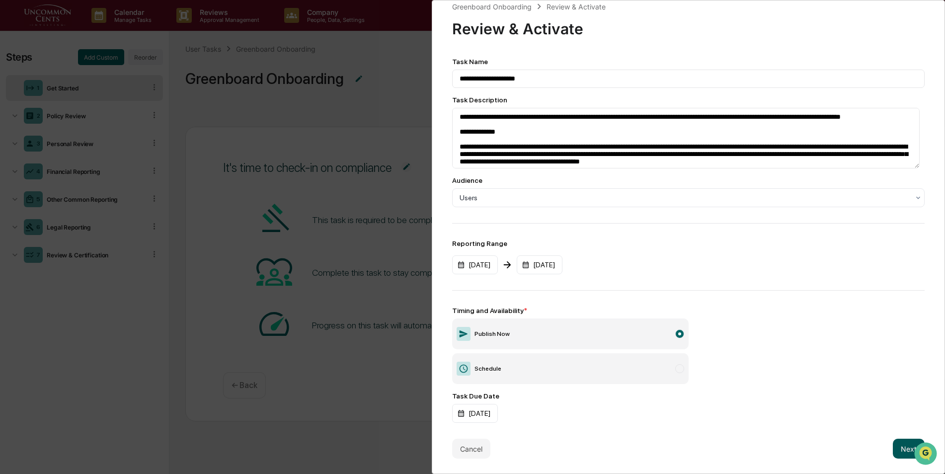
click at [899, 444] on button "Next" at bounding box center [909, 449] width 32 height 20
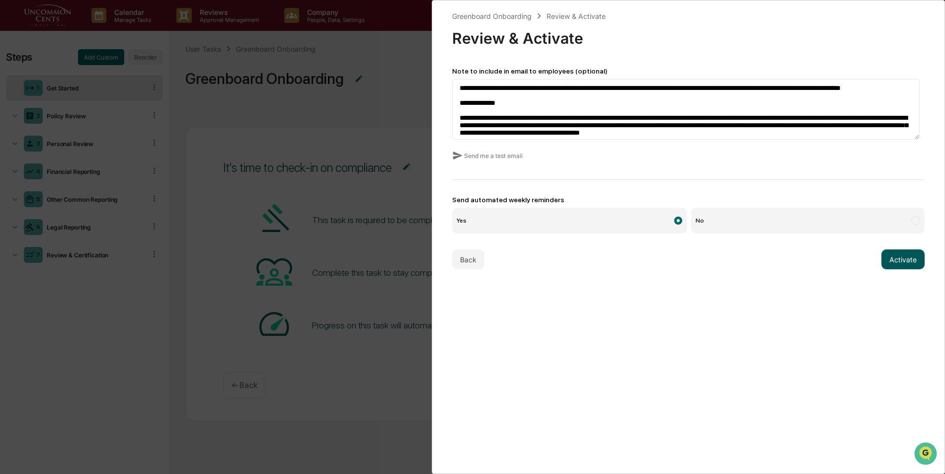
scroll to position [0, 0]
click at [888, 259] on button "Activate" at bounding box center [902, 259] width 43 height 20
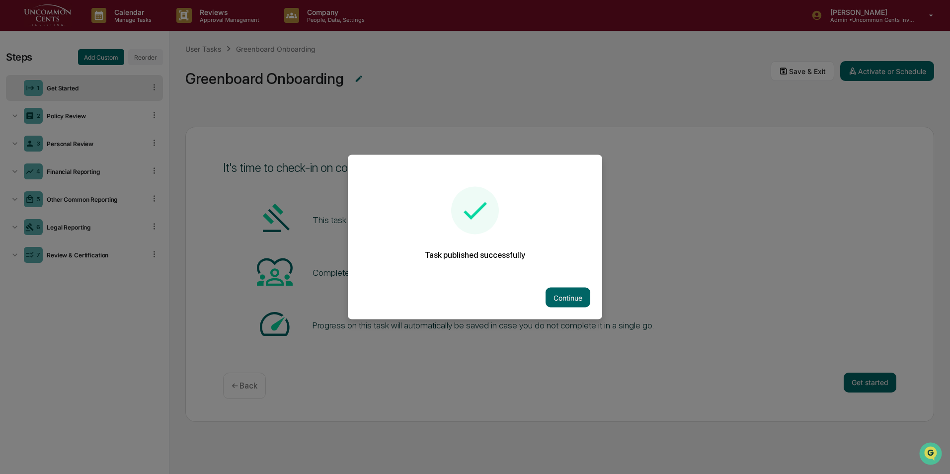
click at [319, 99] on div at bounding box center [475, 237] width 950 height 474
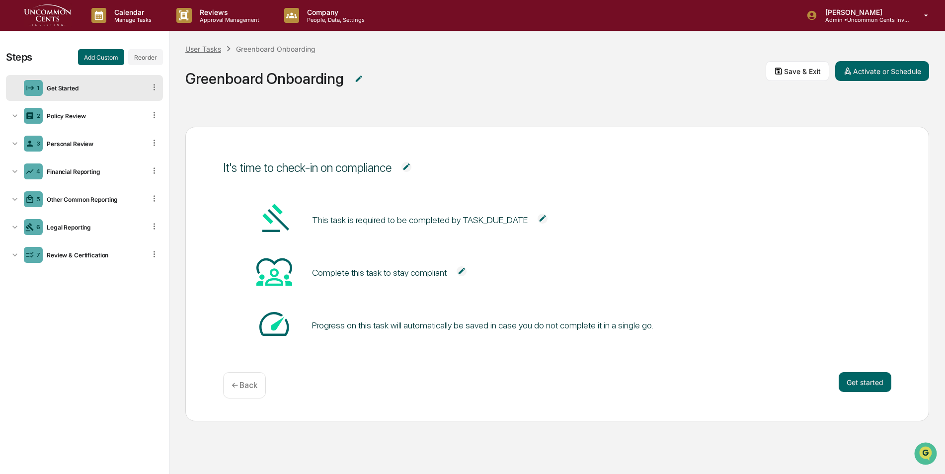
click at [214, 49] on div "User Tasks" at bounding box center [203, 49] width 36 height 8
